Goal: Transaction & Acquisition: Purchase product/service

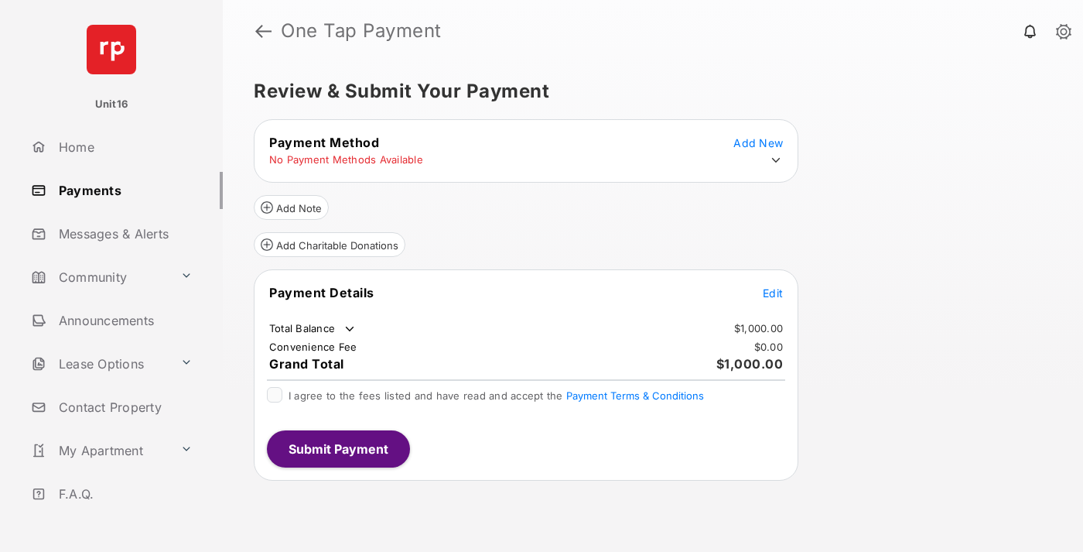
click at [773, 292] on span "Edit" at bounding box center [773, 292] width 20 height 13
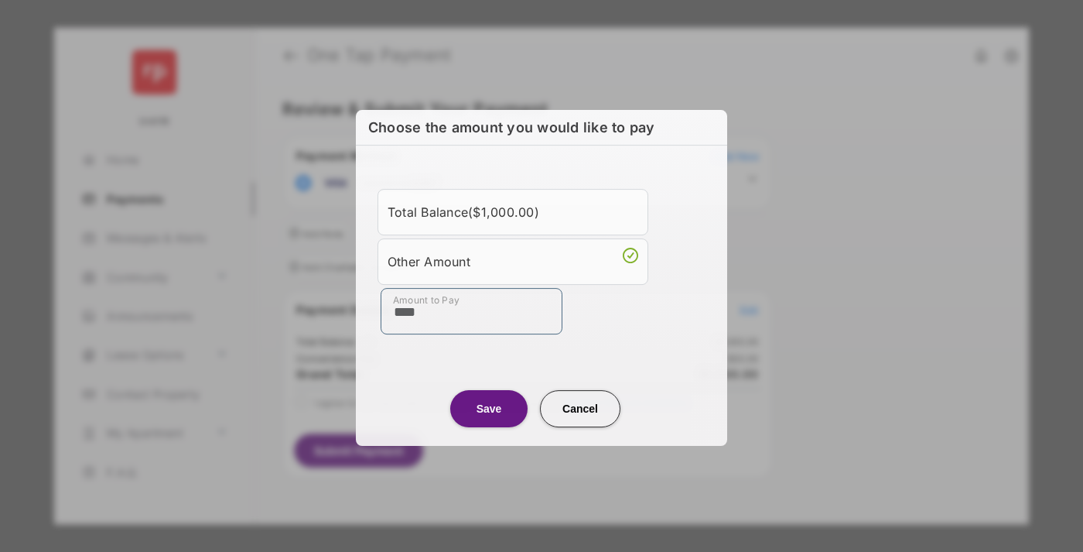
type input "****"
click at [489, 406] on button "Save" at bounding box center [488, 408] width 77 height 37
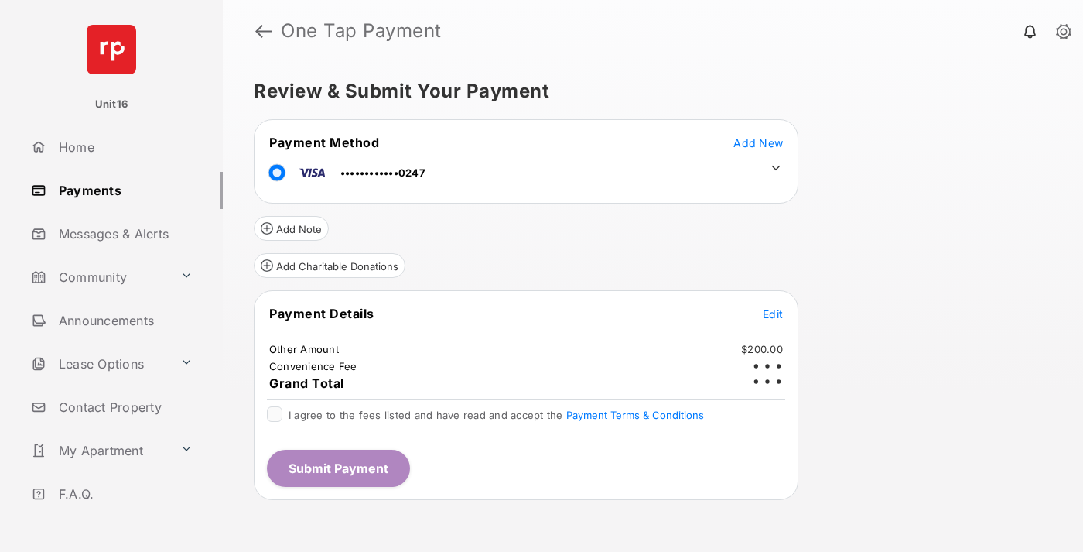
click at [776, 168] on icon at bounding box center [776, 168] width 14 height 14
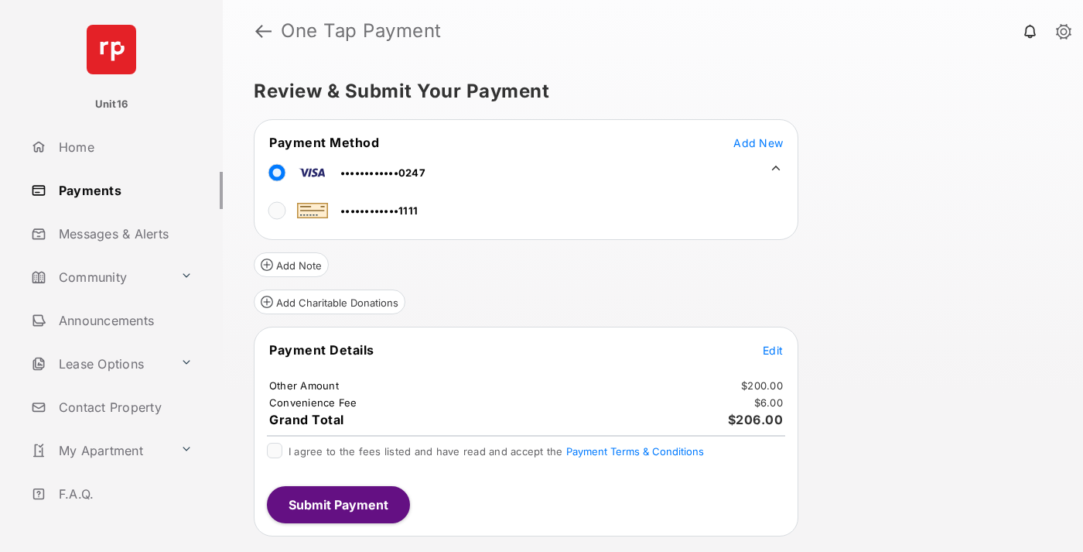
click at [773, 350] on span "Edit" at bounding box center [773, 349] width 20 height 13
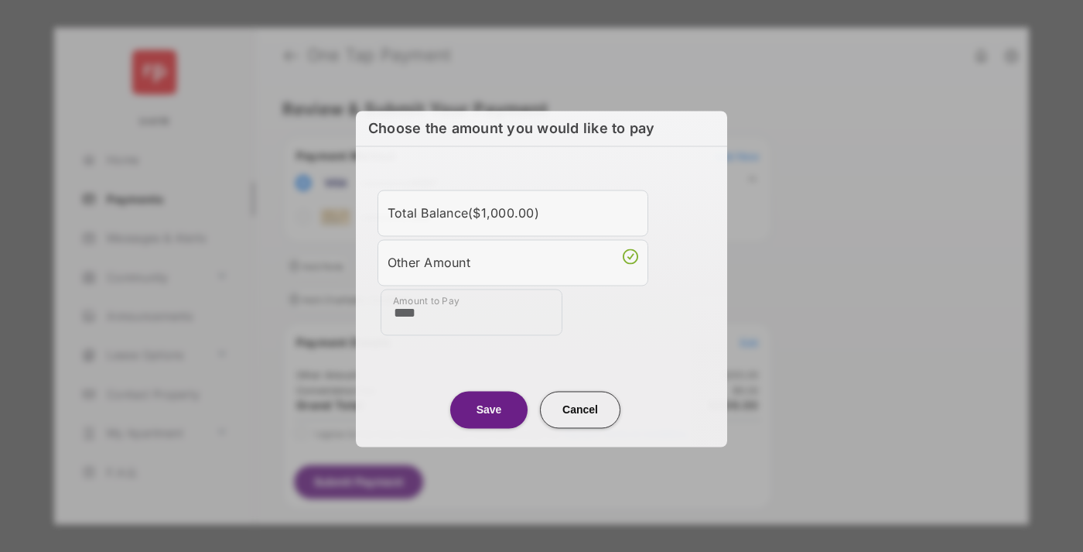
click at [489, 407] on button "Save" at bounding box center [488, 409] width 77 height 37
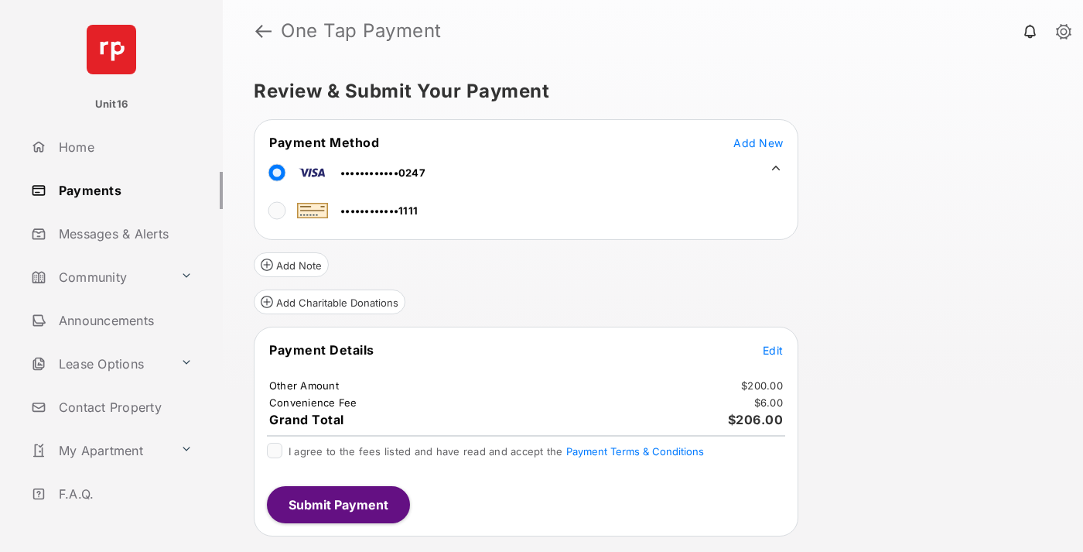
click at [337, 504] on button "Submit Payment" at bounding box center [338, 504] width 143 height 37
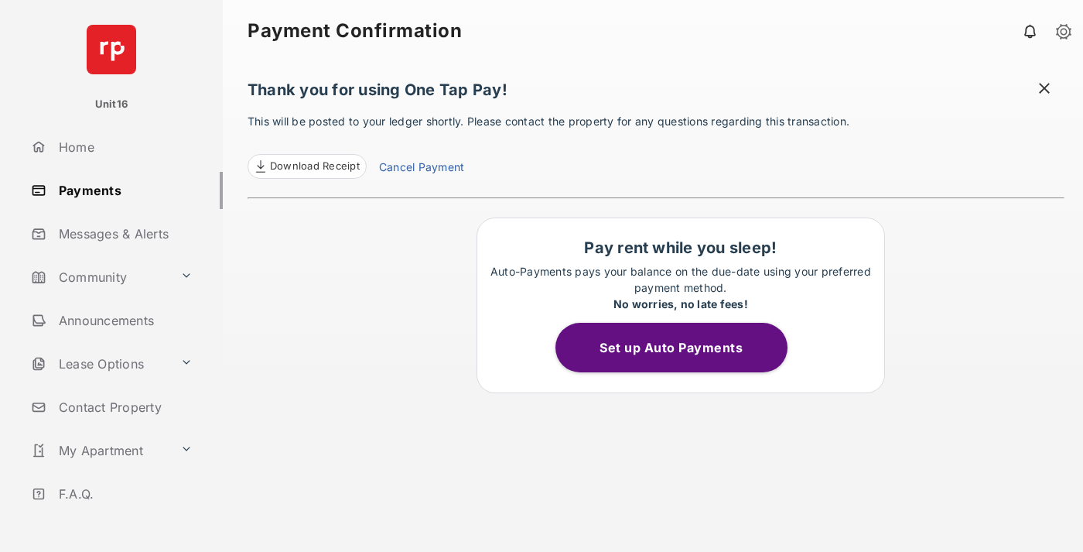
click at [421, 169] on link "Cancel Payment" at bounding box center [421, 169] width 85 height 20
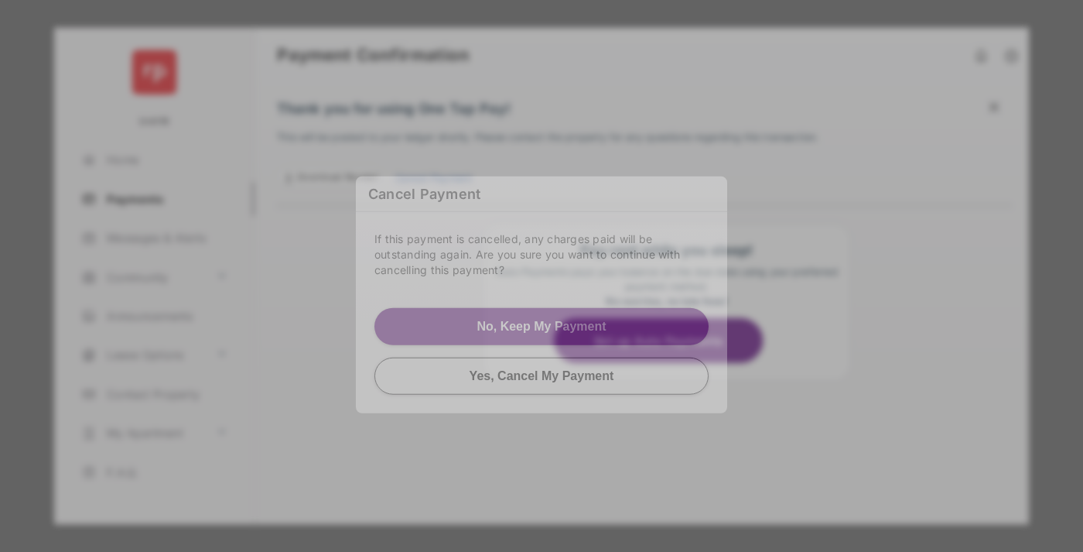
click at [541, 375] on button "Yes, Cancel My Payment" at bounding box center [541, 375] width 334 height 37
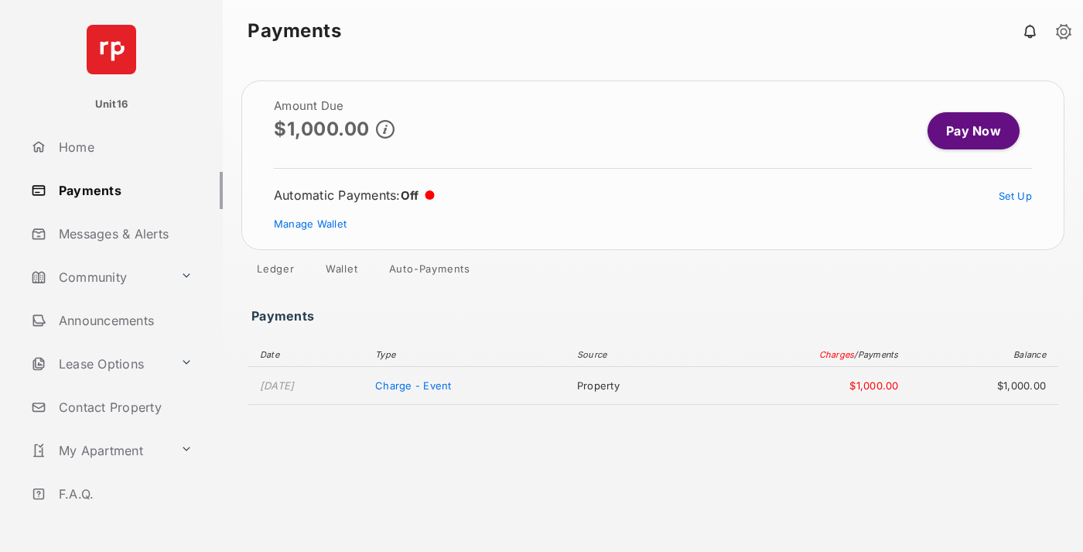
click at [310, 224] on link "Manage Wallet" at bounding box center [310, 223] width 73 height 12
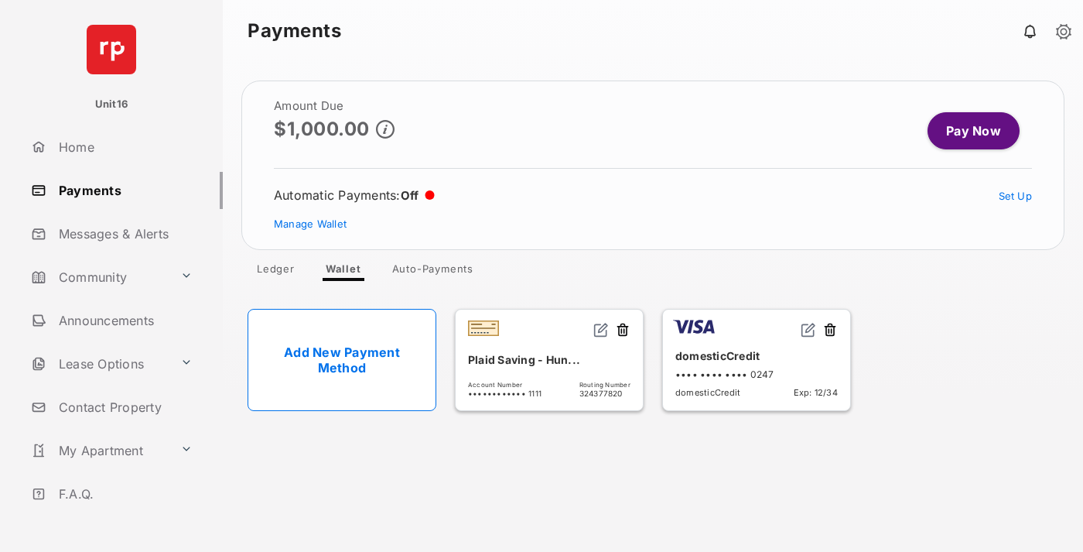
click at [830, 330] on button at bounding box center [829, 331] width 15 height 18
